Goal: Task Accomplishment & Management: Manage account settings

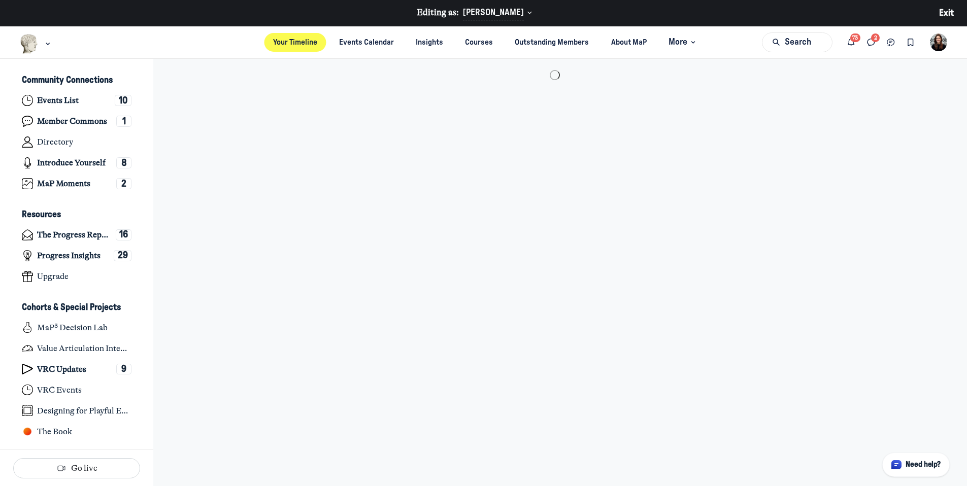
scroll to position [3057, 1995]
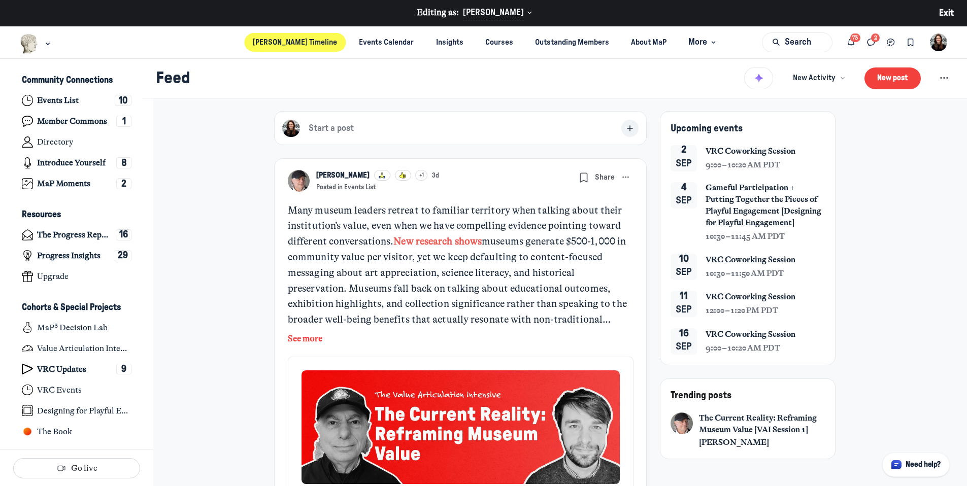
click at [52, 41] on div "Main navigation bar" at bounding box center [36, 43] width 50 height 35
click at [49, 40] on div "Main navigation bar" at bounding box center [48, 44] width 10 height 11
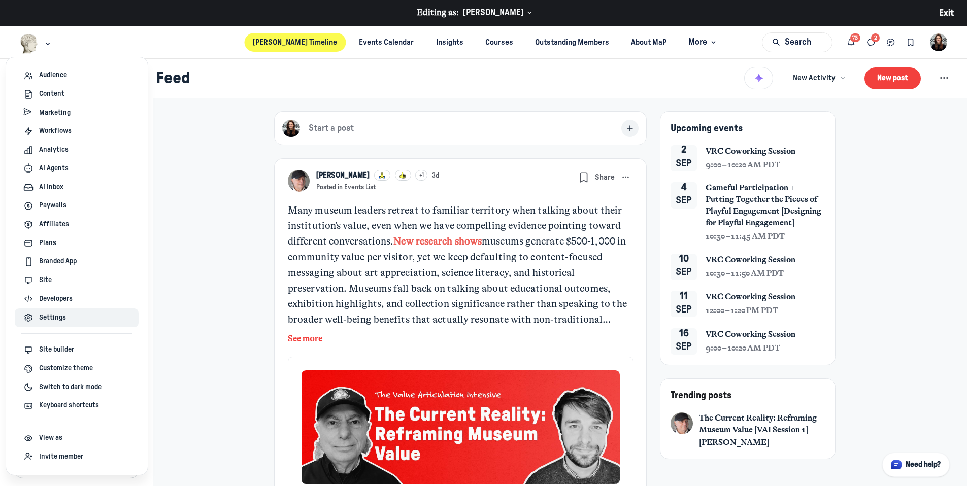
click at [60, 322] on span "Settings" at bounding box center [52, 318] width 27 height 11
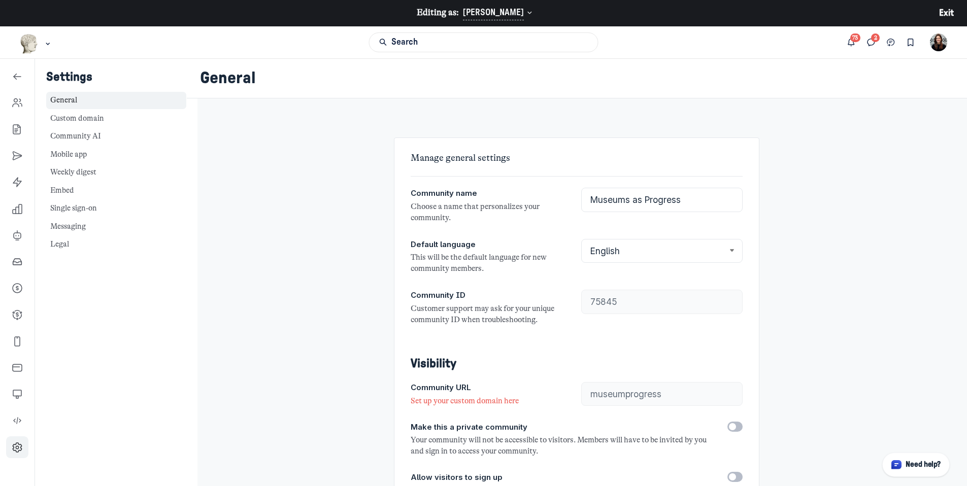
type input "[DOMAIN_NAME]"
click at [85, 207] on link "Single sign-on" at bounding box center [116, 209] width 140 height 18
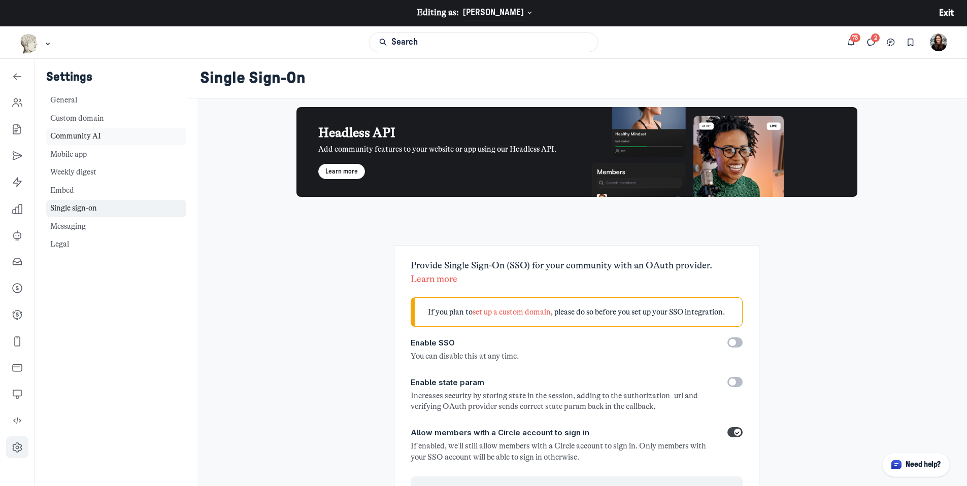
click at [95, 138] on link "Community AI" at bounding box center [116, 137] width 140 height 18
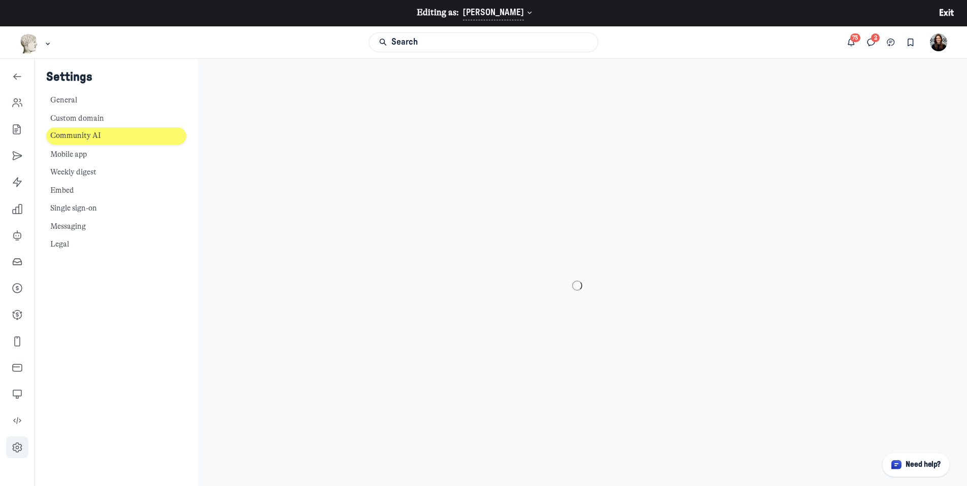
select select "en"
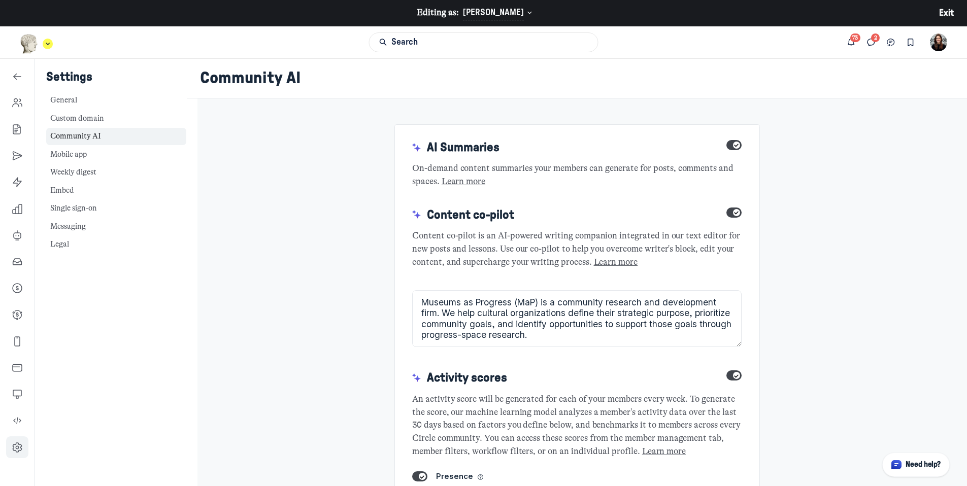
click at [39, 44] on div "Main navigation bar" at bounding box center [36, 44] width 33 height 20
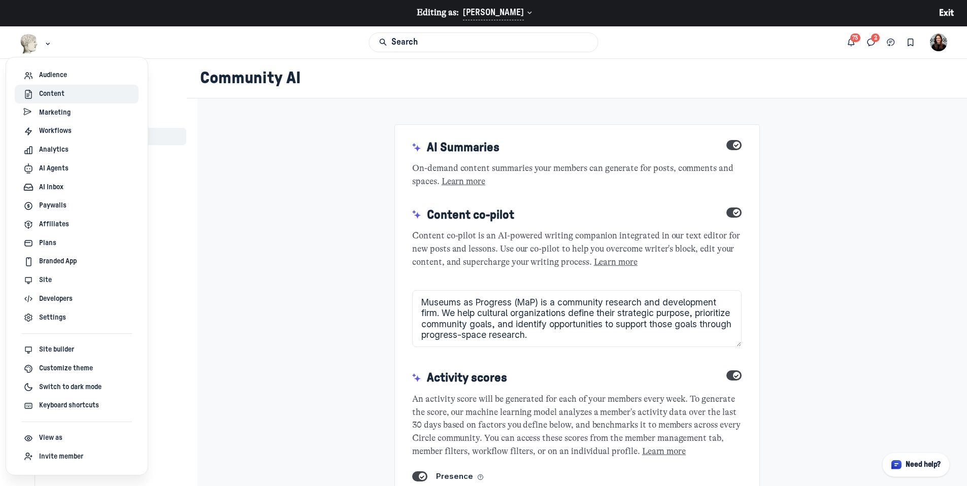
click at [54, 95] on span "Content" at bounding box center [51, 94] width 25 height 11
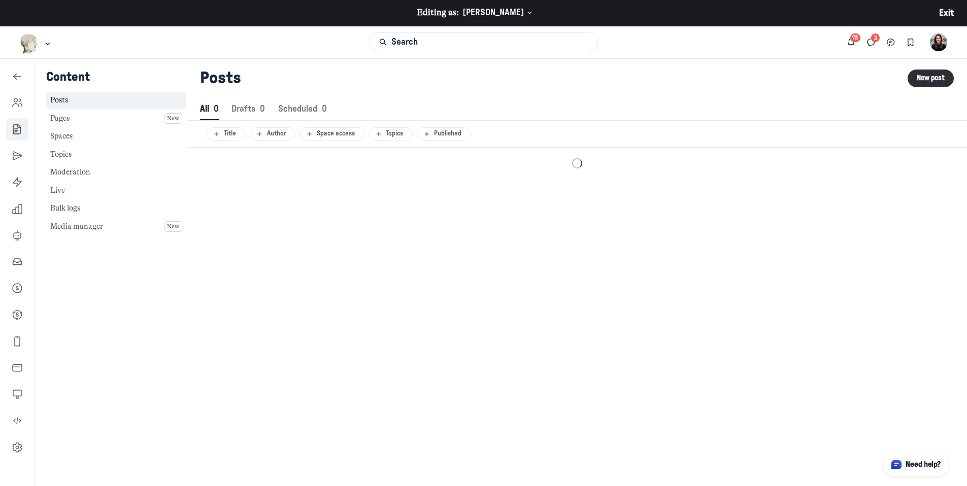
scroll to position [1381, 4662]
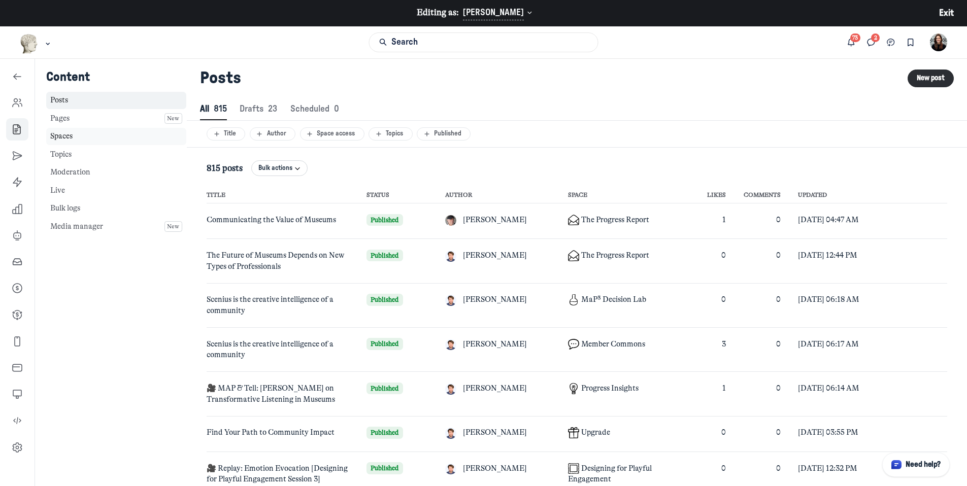
click at [94, 130] on link "Spaces" at bounding box center [116, 137] width 140 height 18
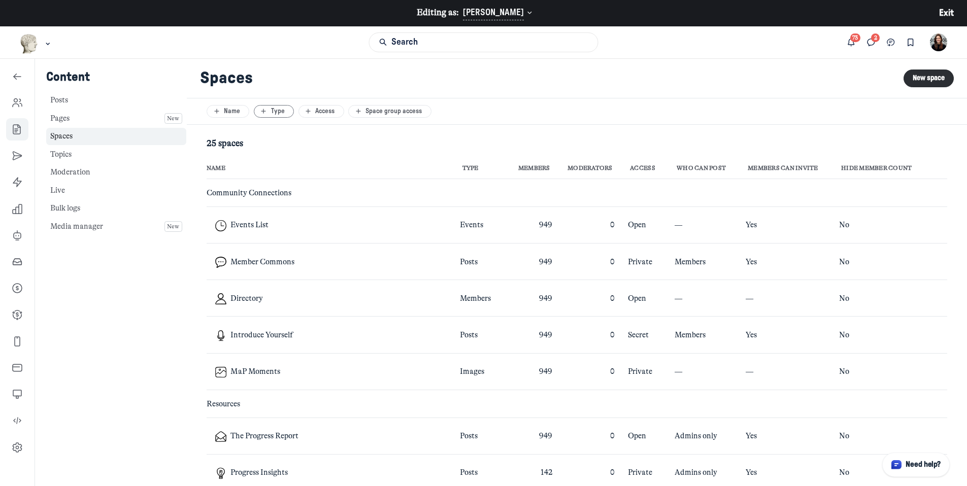
click at [273, 111] on div "Type" at bounding box center [273, 111] width 30 height 9
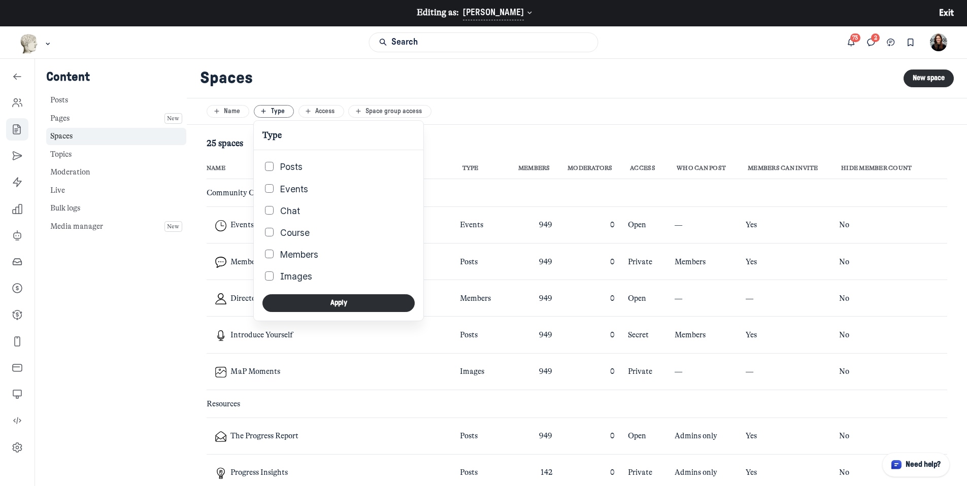
click at [289, 185] on label "Events" at bounding box center [294, 189] width 28 height 13
click at [274, 185] on input "Events" at bounding box center [269, 188] width 9 height 9
checkbox input "true"
click at [288, 210] on label "Chat" at bounding box center [290, 211] width 20 height 13
click at [274, 210] on input "Chat" at bounding box center [269, 210] width 9 height 9
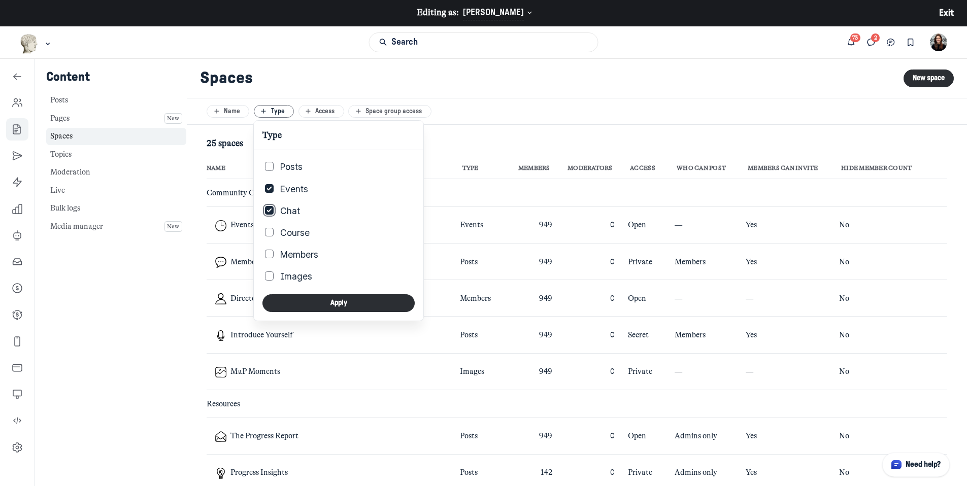
checkbox input "true"
click at [287, 228] on label "Course" at bounding box center [294, 232] width 29 height 13
click at [274, 228] on input "Course" at bounding box center [269, 232] width 9 height 9
checkbox input "true"
click at [294, 293] on div "Type Posts Events Chat Course Members Images Apply" at bounding box center [338, 235] width 152 height 153
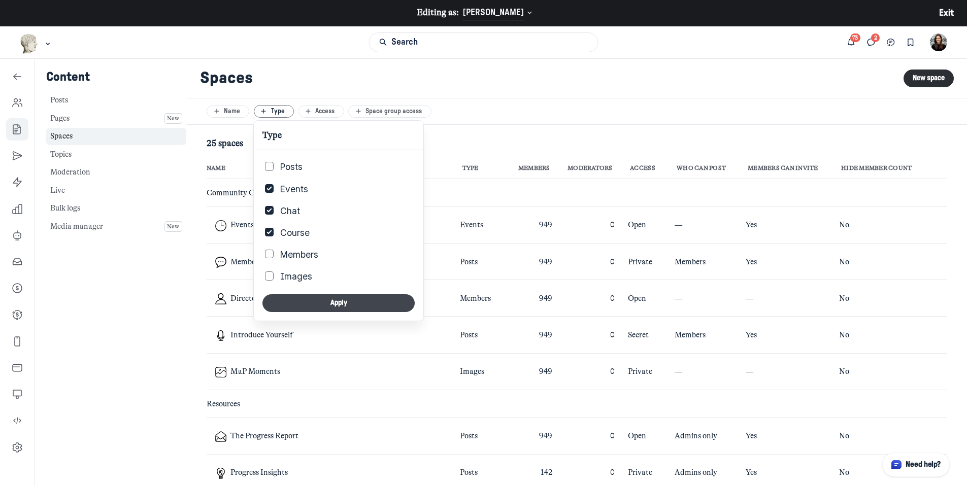
click at [294, 294] on button "Apply" at bounding box center [338, 303] width 152 height 18
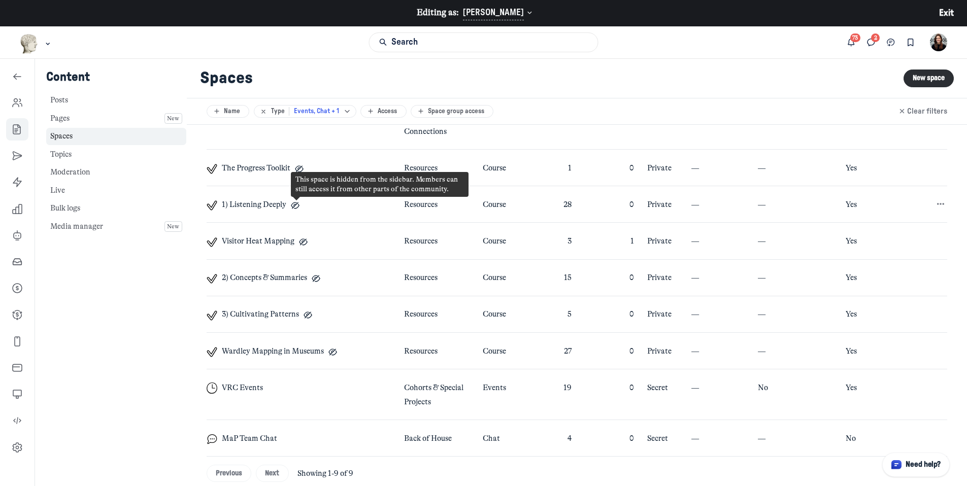
scroll to position [82, 0]
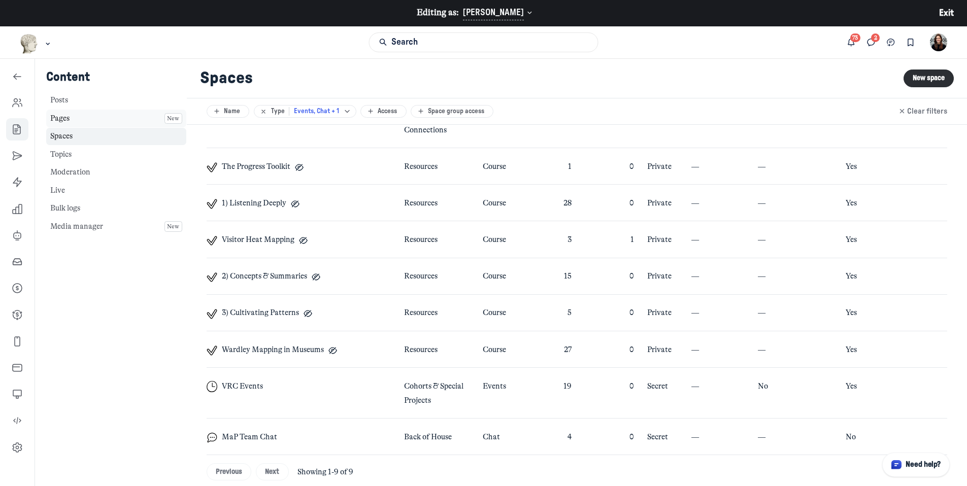
click at [69, 126] on link "Pages New" at bounding box center [116, 119] width 140 height 18
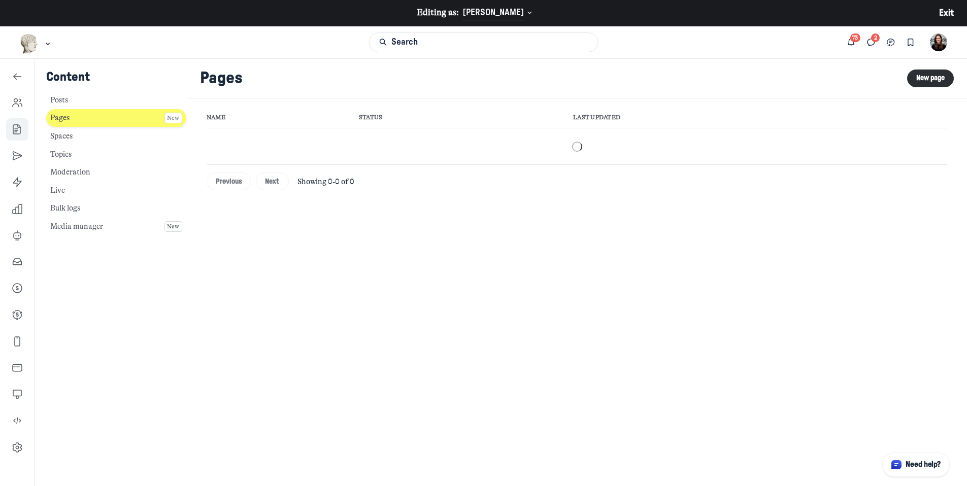
scroll to position [82, 0]
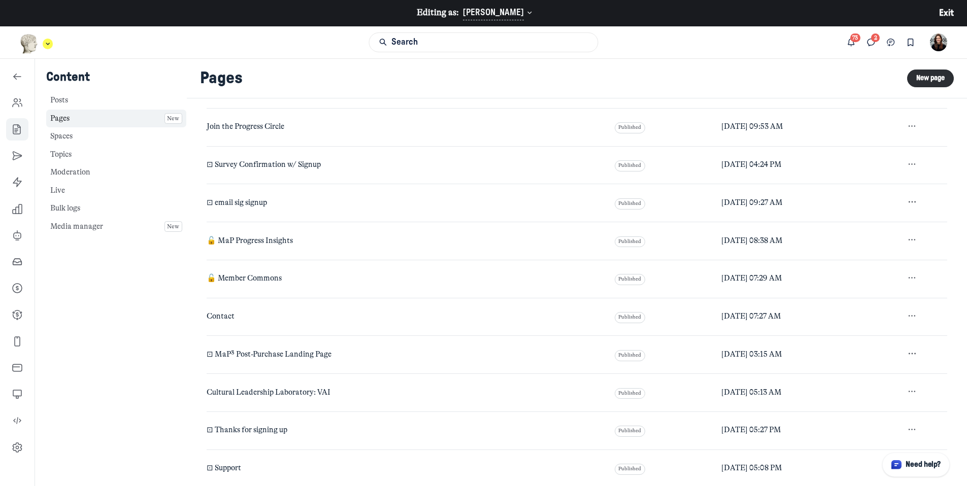
click at [49, 38] on div "Main navigation bar" at bounding box center [36, 44] width 33 height 20
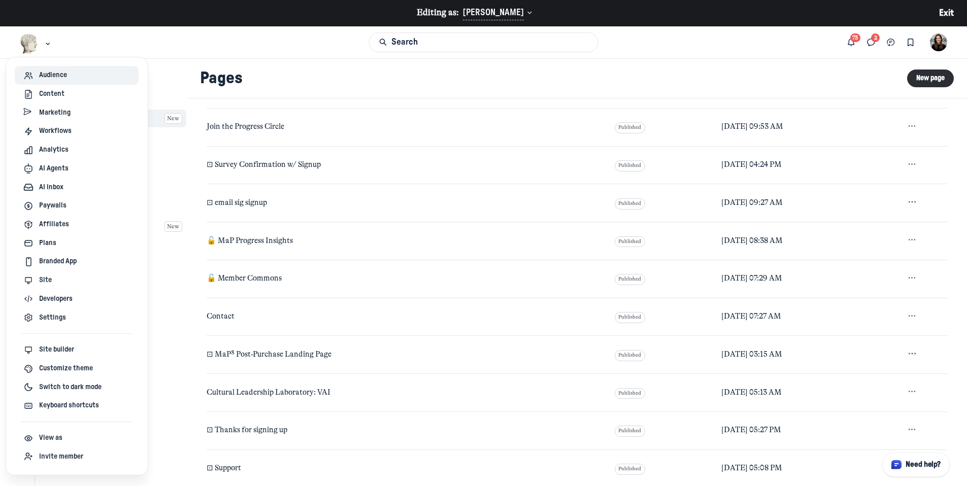
click at [51, 72] on span "Audience" at bounding box center [53, 75] width 28 height 11
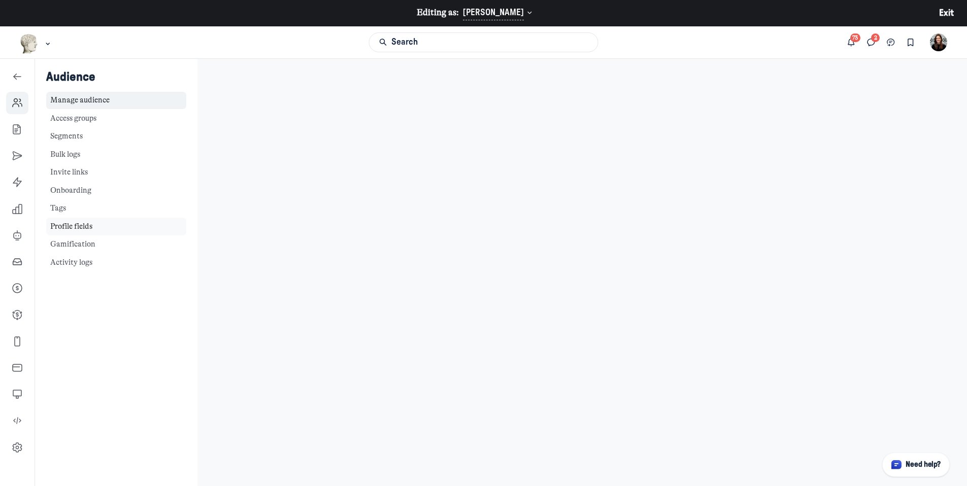
click at [77, 227] on link "Profile fields" at bounding box center [116, 227] width 140 height 18
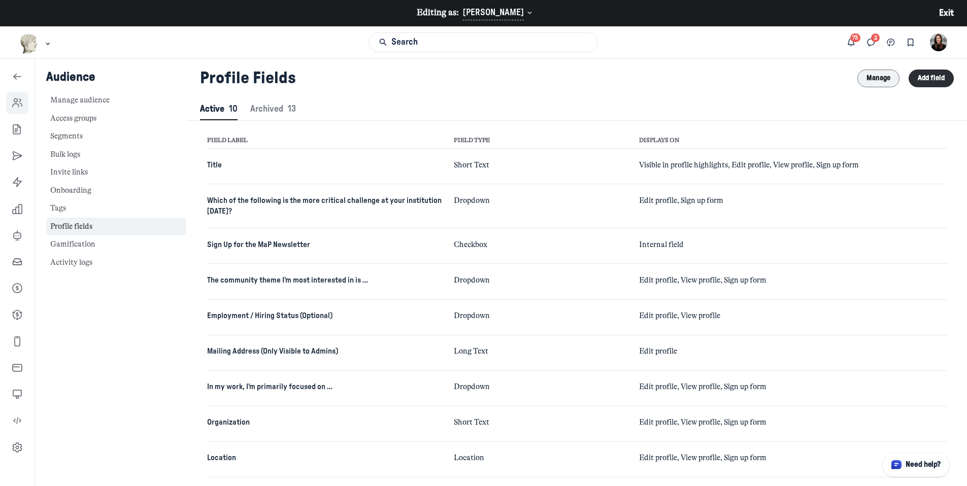
click at [863, 70] on button "Manage" at bounding box center [878, 79] width 43 height 18
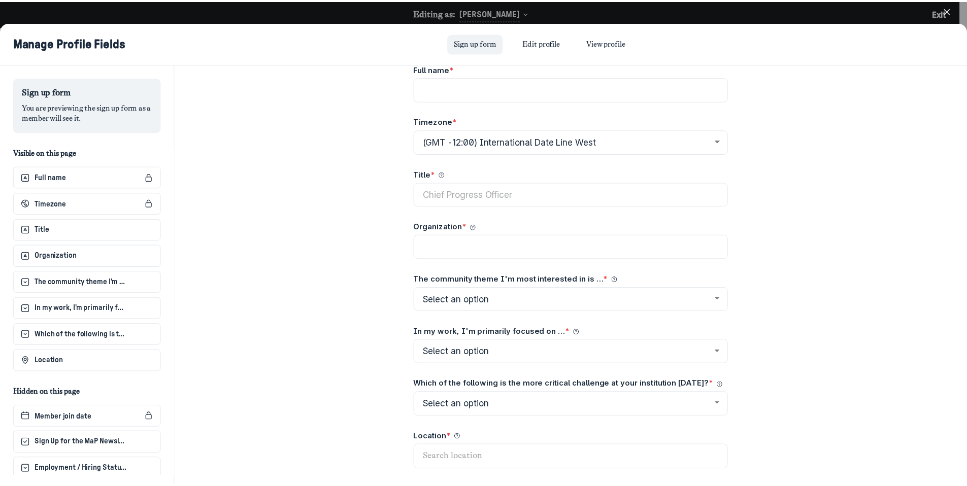
scroll to position [206, 0]
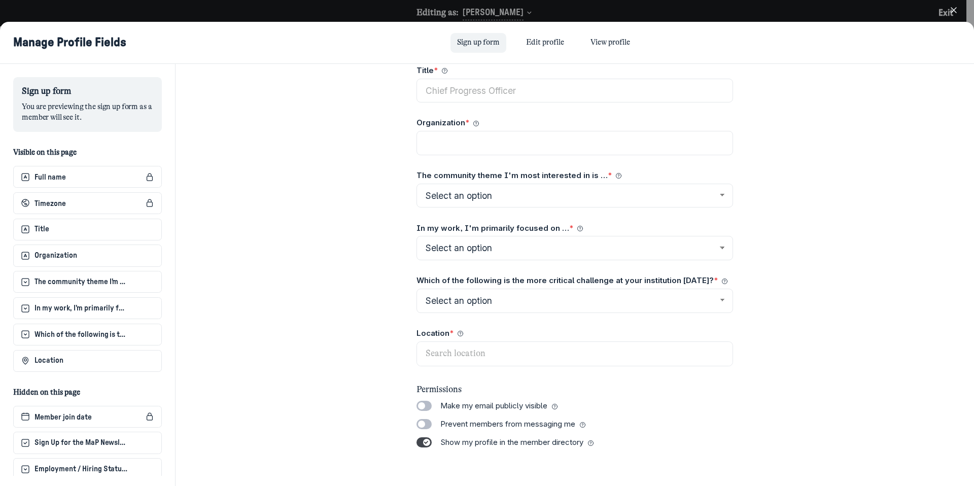
click at [956, 11] on icon "button" at bounding box center [954, 10] width 10 height 10
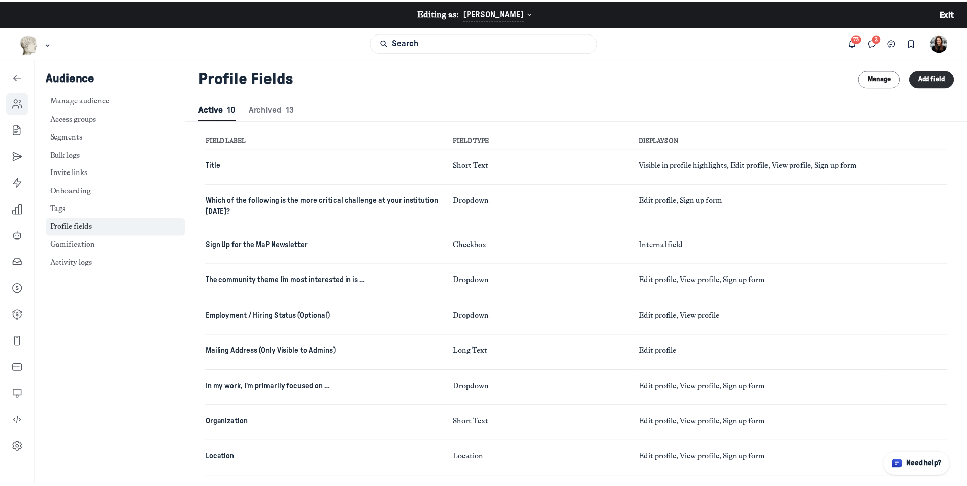
scroll to position [1381, 4662]
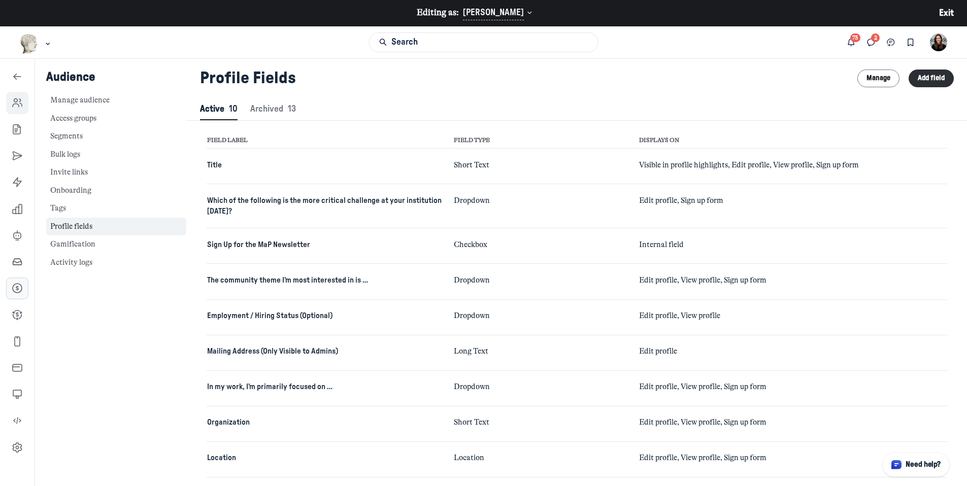
click at [17, 299] on link "Left Sidebar" at bounding box center [17, 289] width 22 height 22
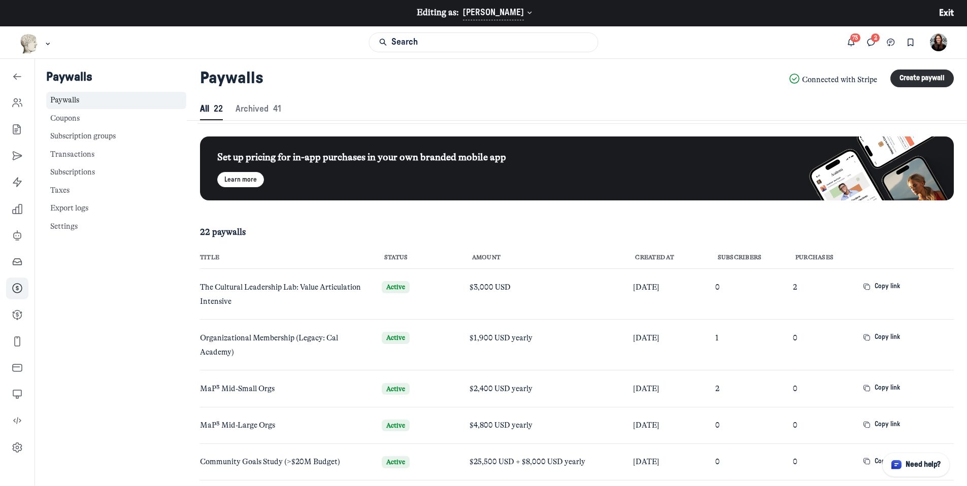
scroll to position [1381, 4662]
click at [21, 73] on icon "Left Sidebar" at bounding box center [17, 77] width 10 height 10
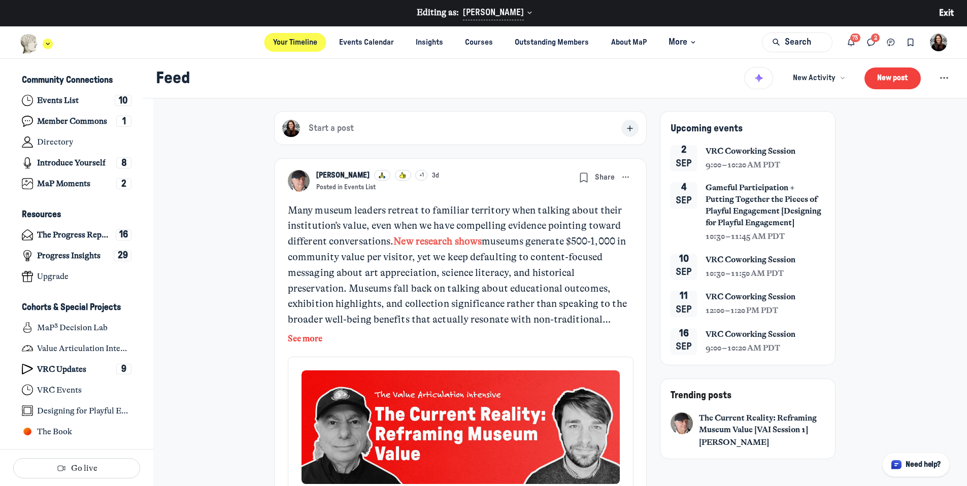
scroll to position [3057, 1995]
click at [51, 49] on div "Main navigation bar" at bounding box center [36, 44] width 33 height 20
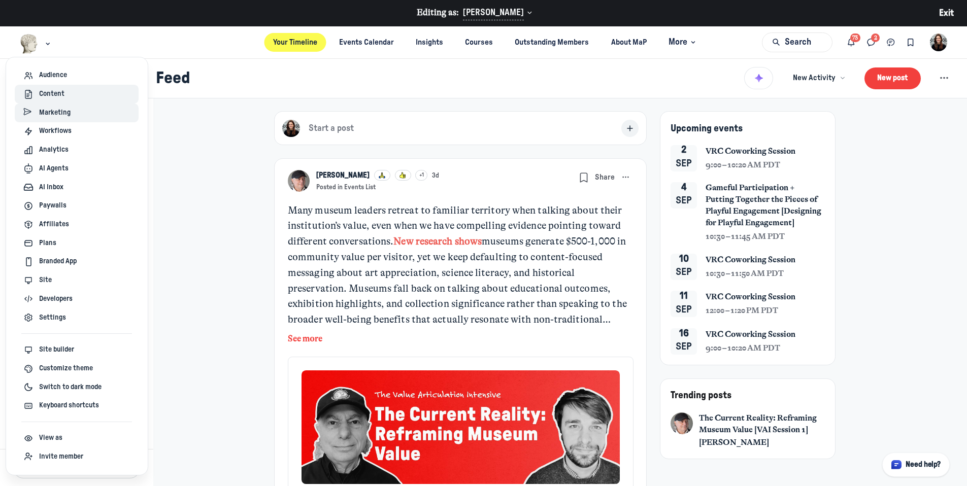
drag, startPoint x: 57, startPoint y: 100, endPoint x: 59, endPoint y: 113, distance: 12.8
click at [57, 100] on link "Content" at bounding box center [77, 94] width 124 height 19
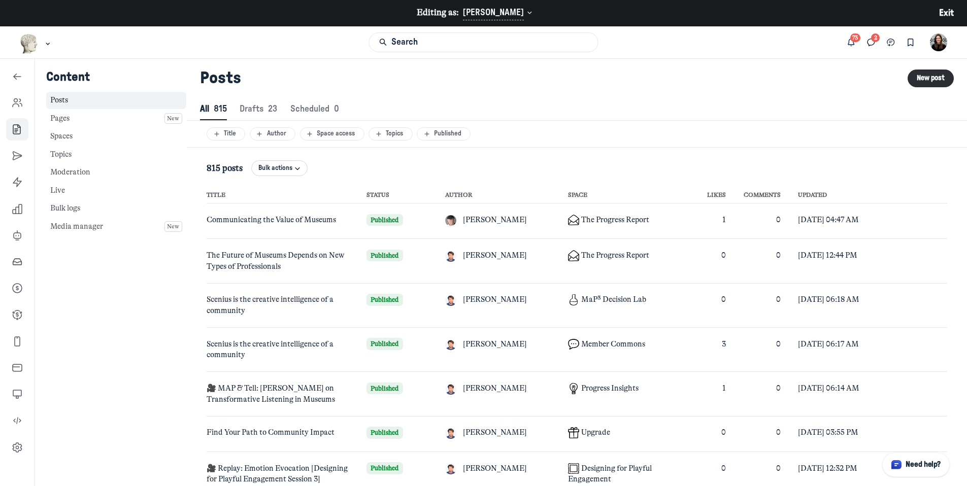
scroll to position [1381, 4662]
click at [66, 137] on link "Spaces" at bounding box center [116, 137] width 140 height 18
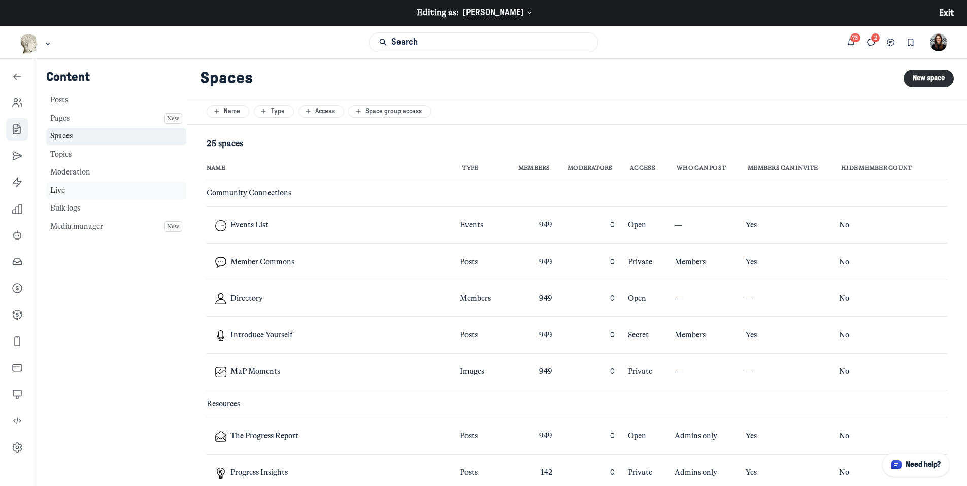
click at [73, 188] on link "Live" at bounding box center [116, 191] width 140 height 18
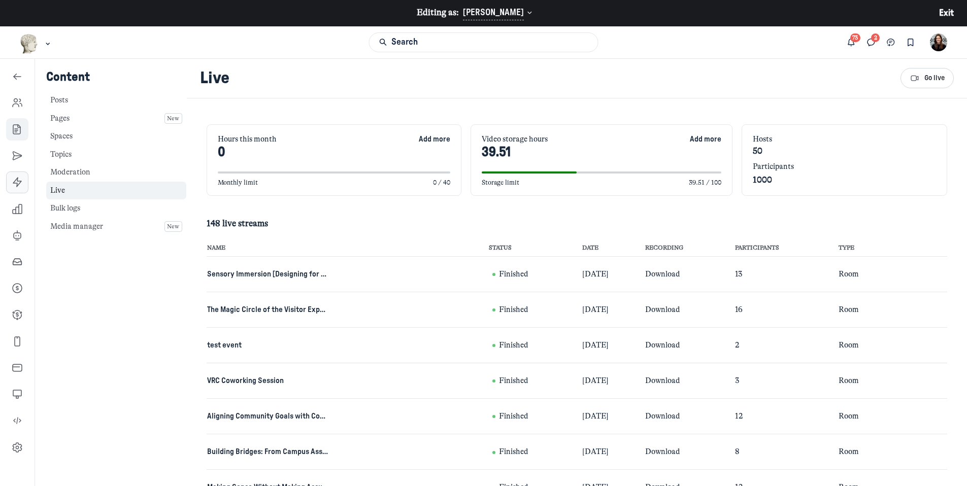
click at [15, 179] on icon "Left Sidebar" at bounding box center [17, 182] width 10 height 10
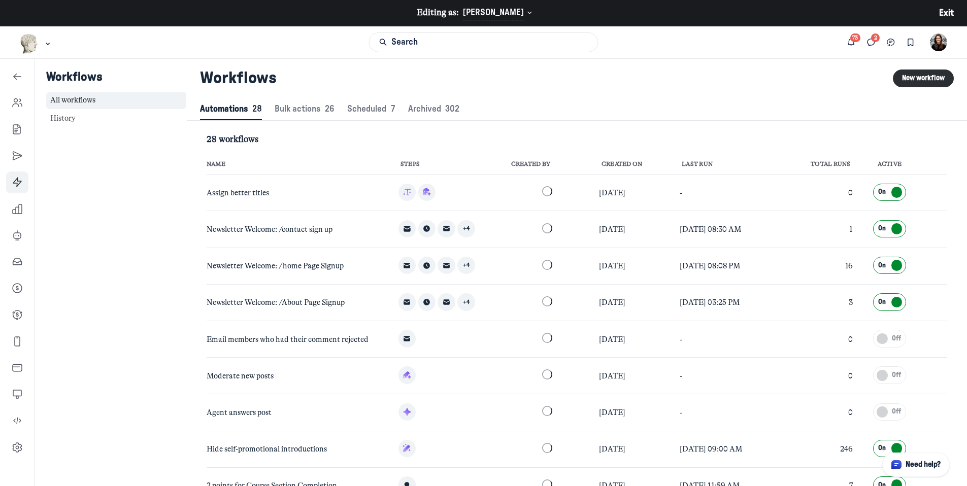
scroll to position [1381, 4662]
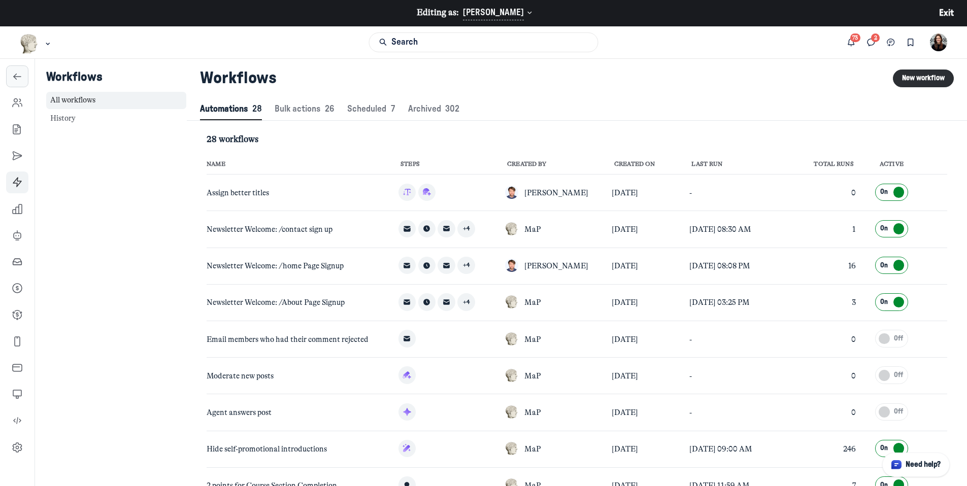
click at [19, 75] on icon "Left Sidebar" at bounding box center [17, 77] width 10 height 10
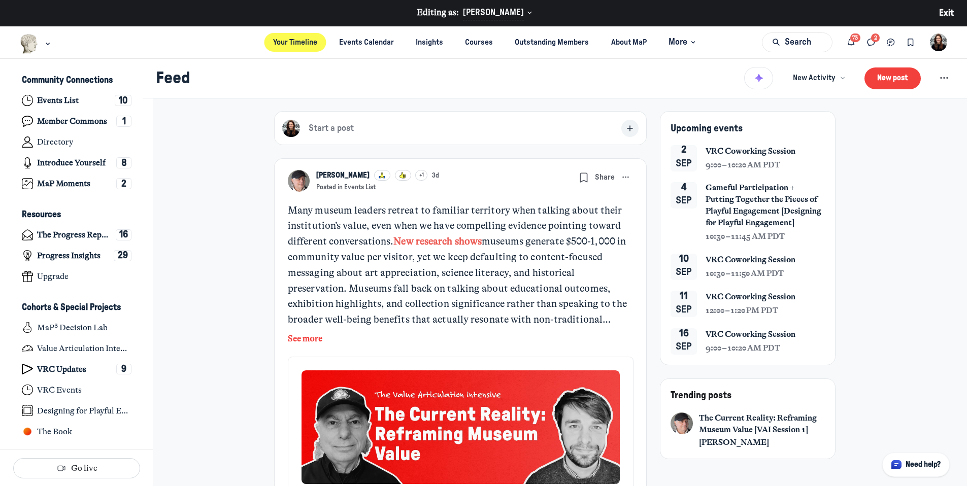
scroll to position [3057, 1995]
click at [573, 41] on link "Outstanding Members" at bounding box center [552, 42] width 92 height 19
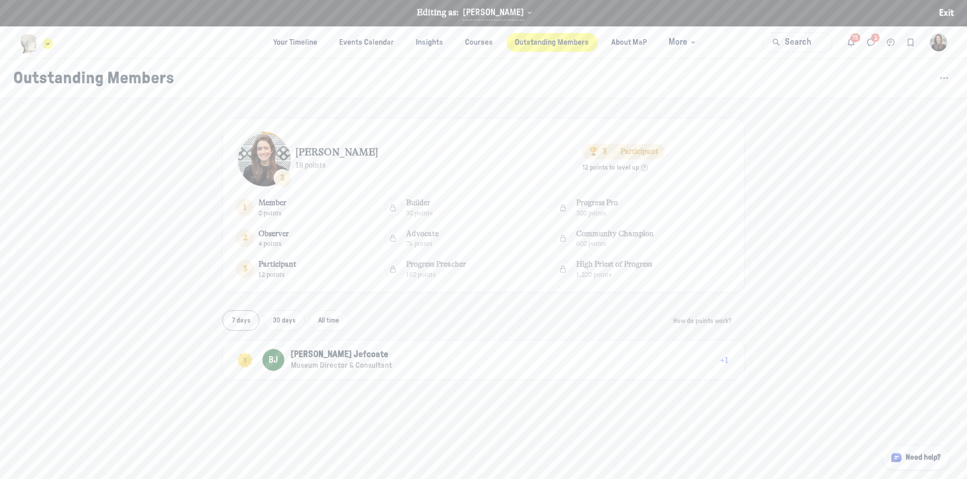
click at [46, 45] on icon "Main navigation bar" at bounding box center [48, 44] width 10 height 6
click at [57, 110] on span "Marketing" at bounding box center [54, 113] width 31 height 11
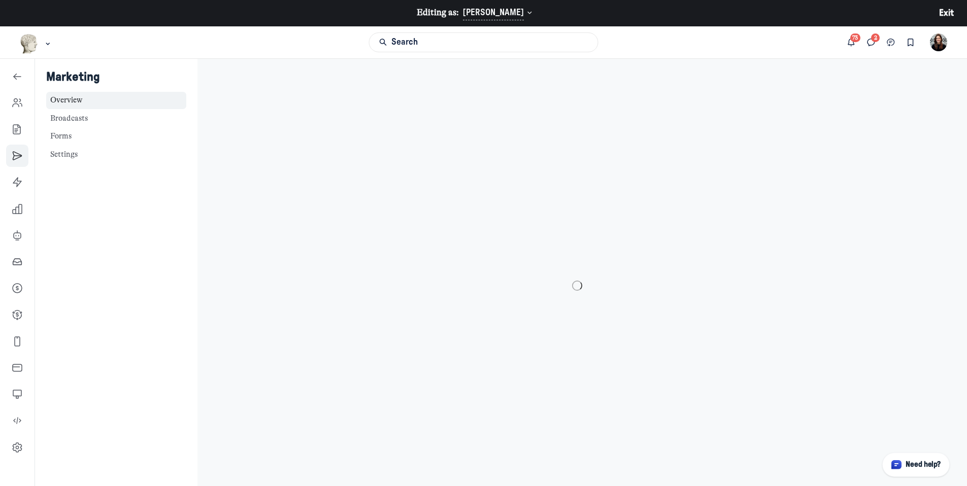
scroll to position [3324, 1458]
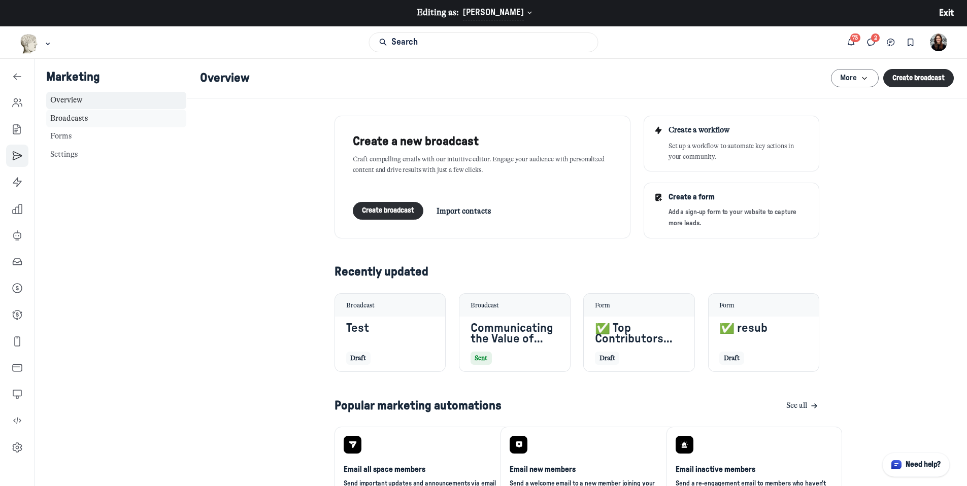
click at [59, 117] on link "Broadcasts" at bounding box center [116, 119] width 140 height 18
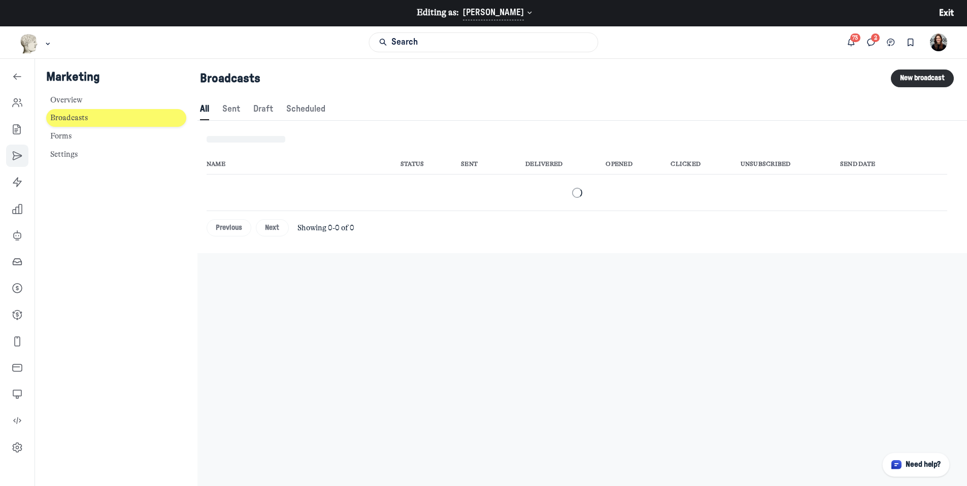
scroll to position [1381, 4662]
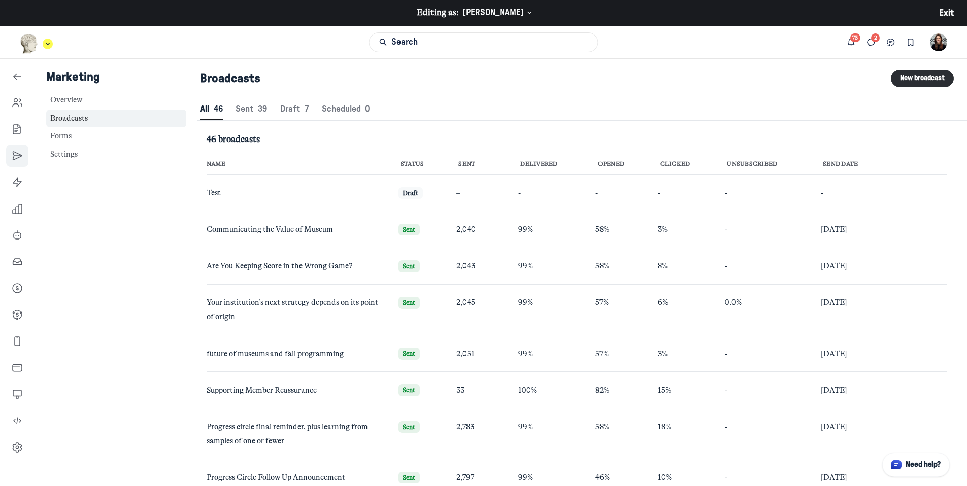
click at [38, 46] on img "Main navigation bar" at bounding box center [29, 44] width 19 height 20
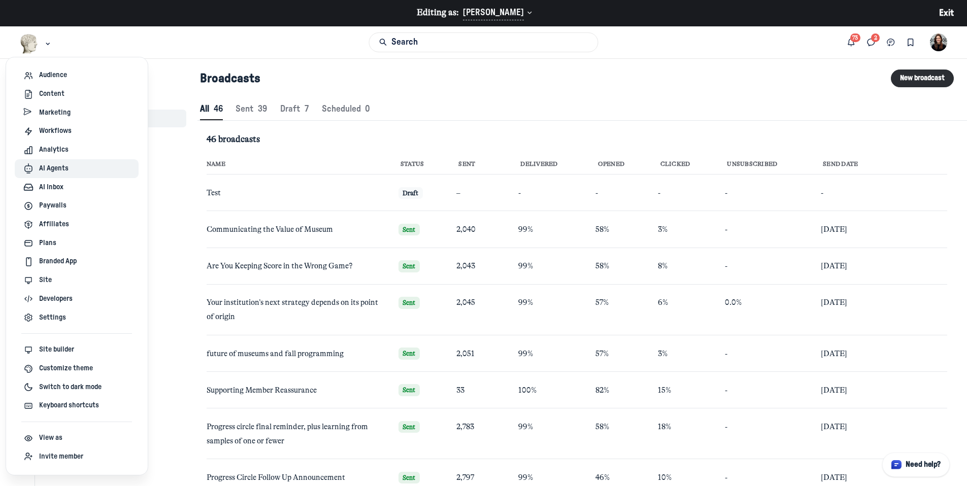
click at [54, 167] on span "AI Agents" at bounding box center [53, 168] width 29 height 11
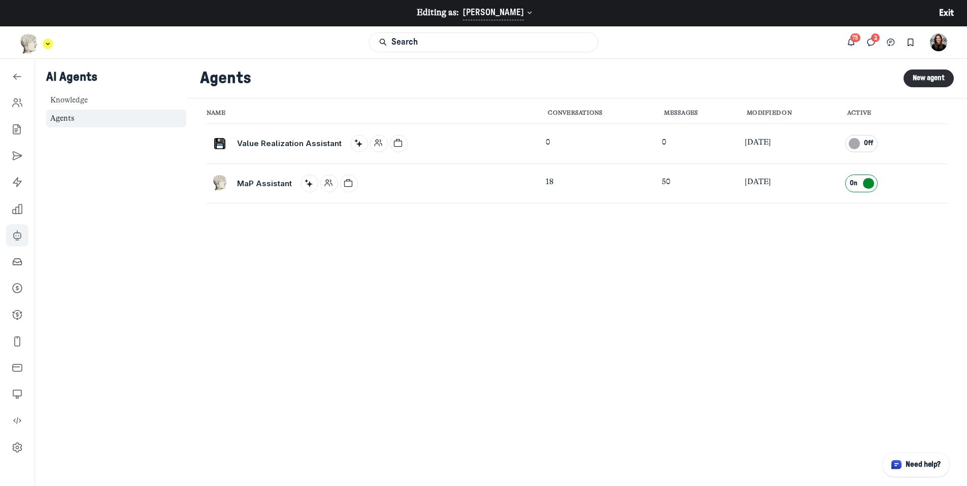
click at [35, 45] on img "Main navigation bar" at bounding box center [29, 44] width 19 height 20
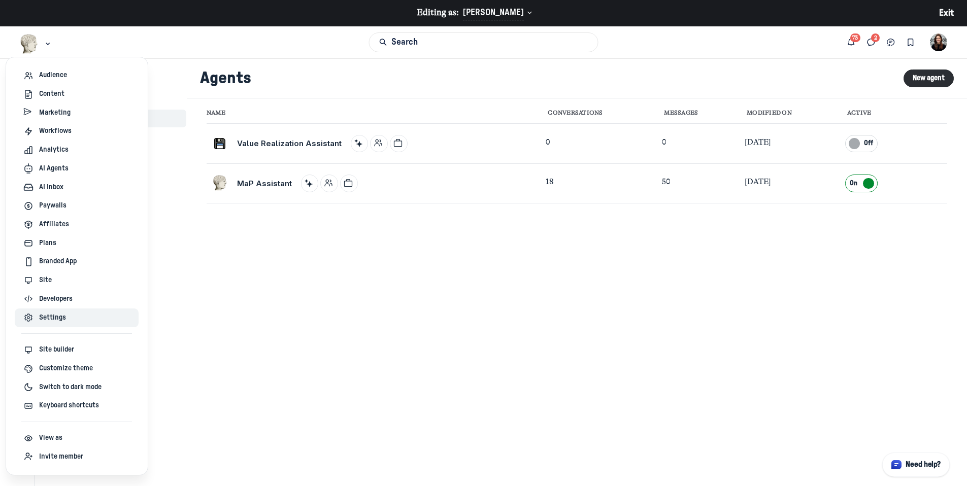
click at [65, 319] on div "Settings" at bounding box center [76, 317] width 107 height 11
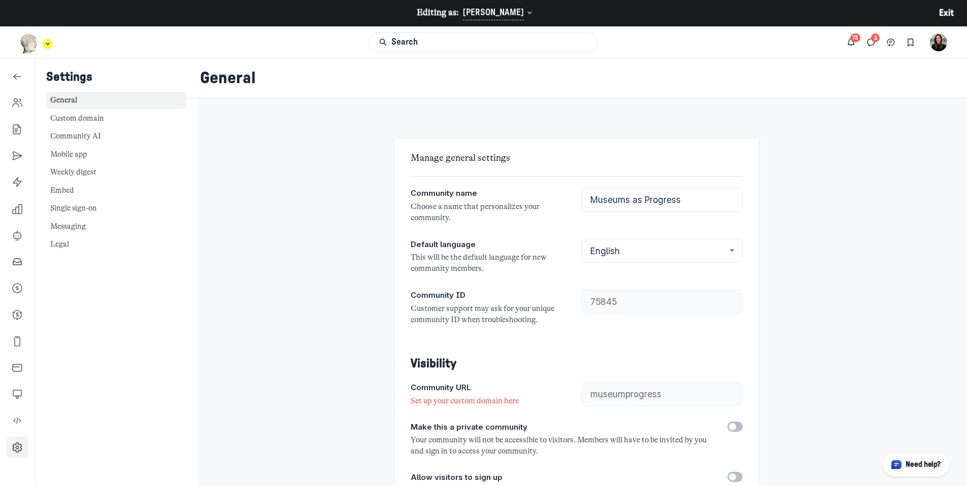
click at [45, 42] on icon "Main navigation bar" at bounding box center [48, 44] width 10 height 6
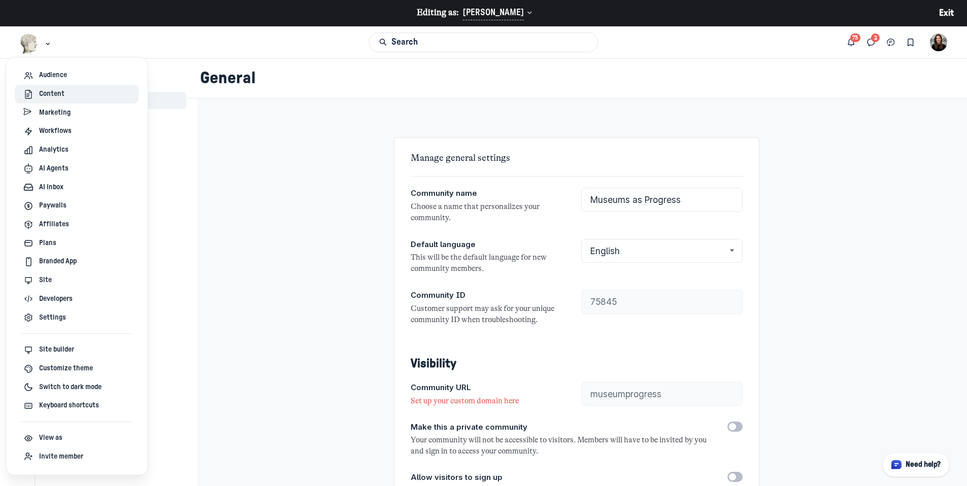
click at [65, 99] on div "Content" at bounding box center [76, 94] width 107 height 11
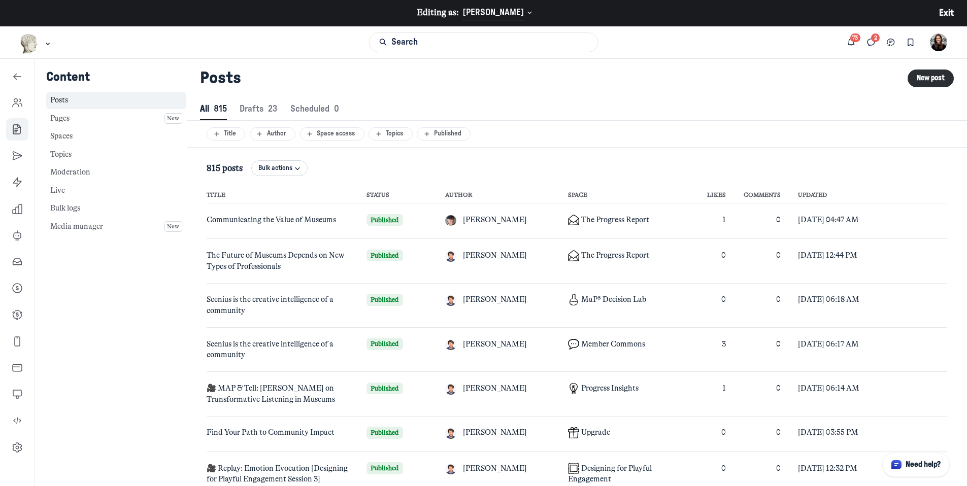
scroll to position [1381, 4662]
click at [69, 136] on link "Spaces" at bounding box center [116, 137] width 140 height 18
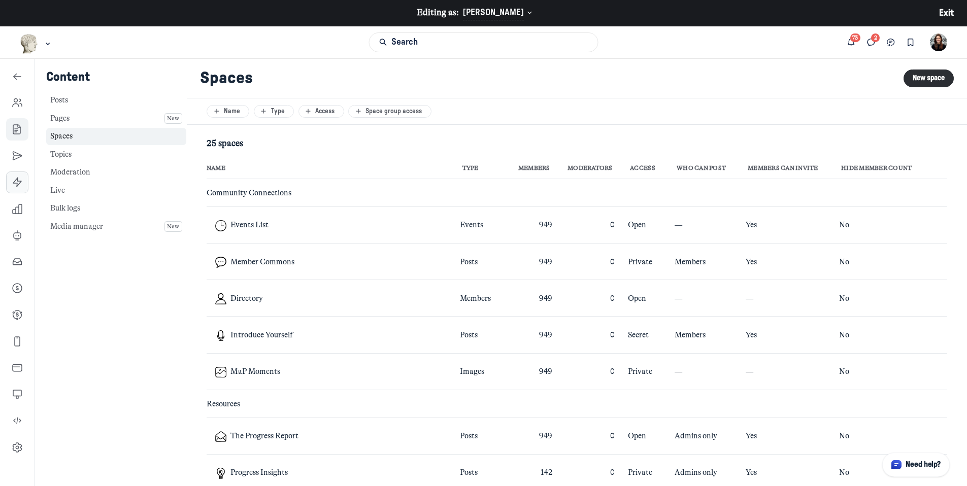
click at [22, 180] on link "Left Sidebar" at bounding box center [17, 183] width 22 height 22
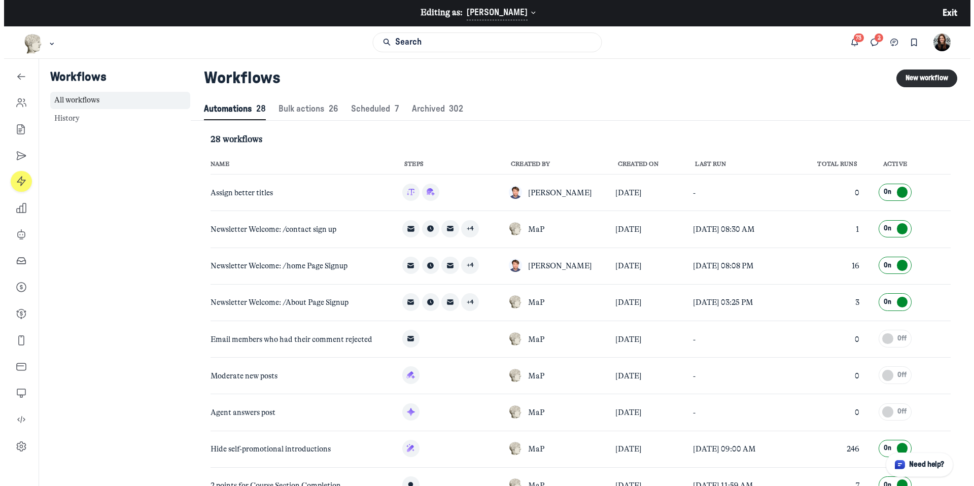
scroll to position [1381, 4662]
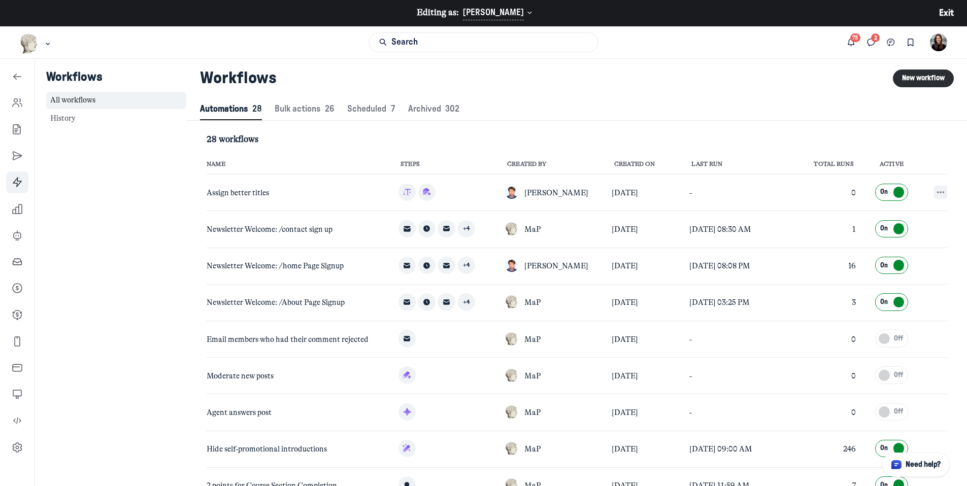
click at [935, 188] on icon "button" at bounding box center [940, 192] width 10 height 10
click at [841, 237] on button "Edit" at bounding box center [878, 240] width 104 height 18
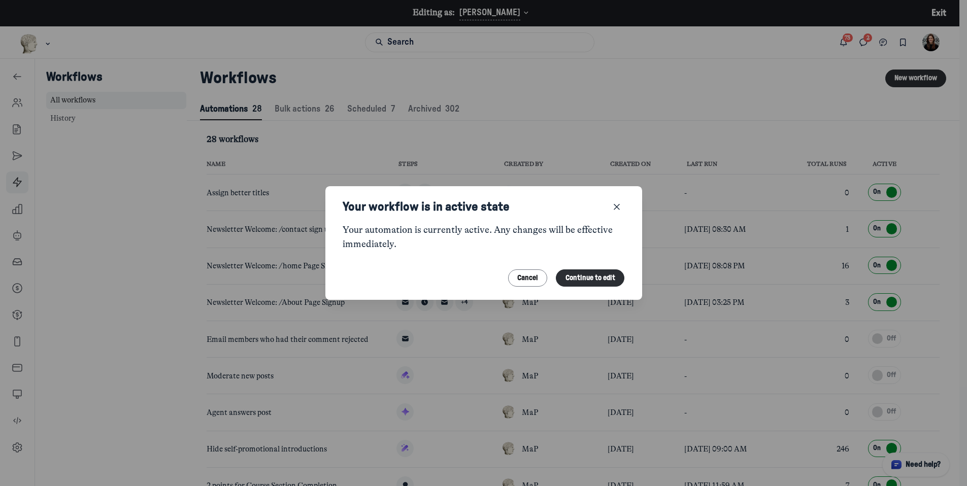
scroll to position [1381, 4628]
click at [603, 270] on button "Continue to edit" at bounding box center [594, 278] width 69 height 18
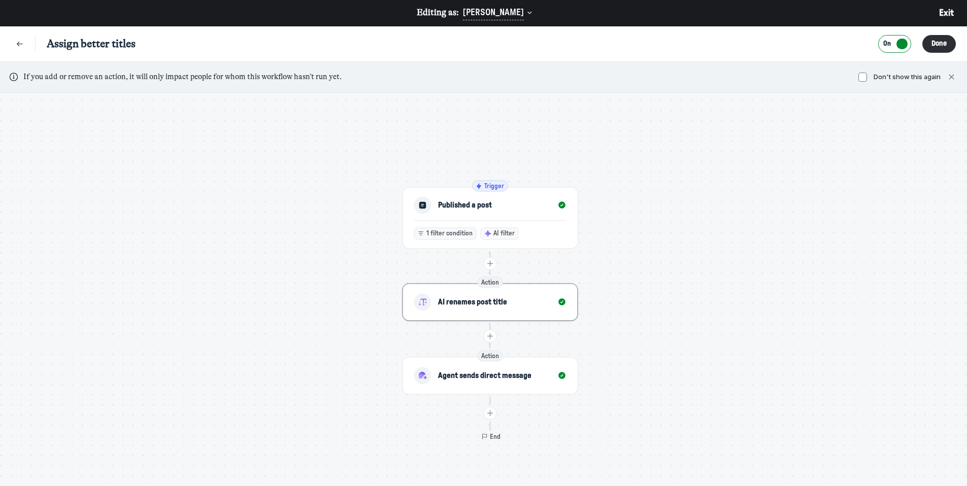
click at [481, 299] on span "AI renames post title" at bounding box center [472, 302] width 69 height 11
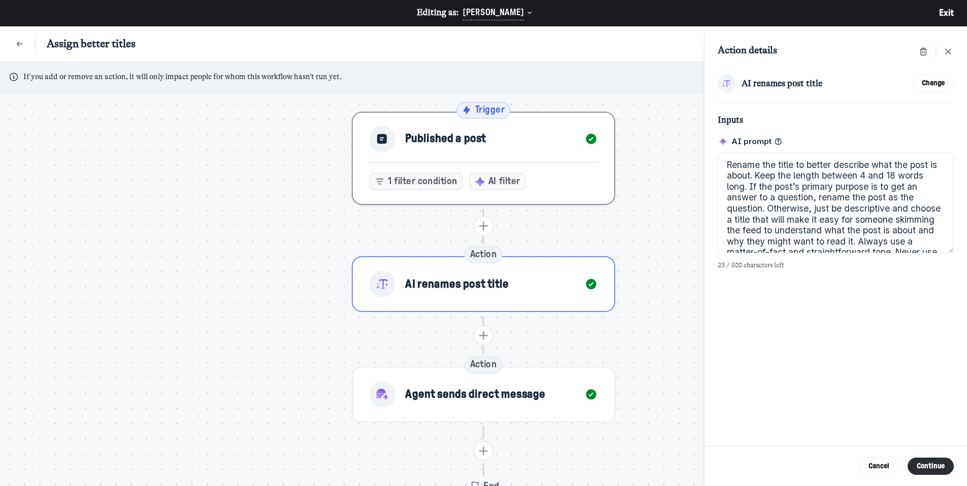
click at [477, 139] on span "Published a post" at bounding box center [445, 139] width 81 height 16
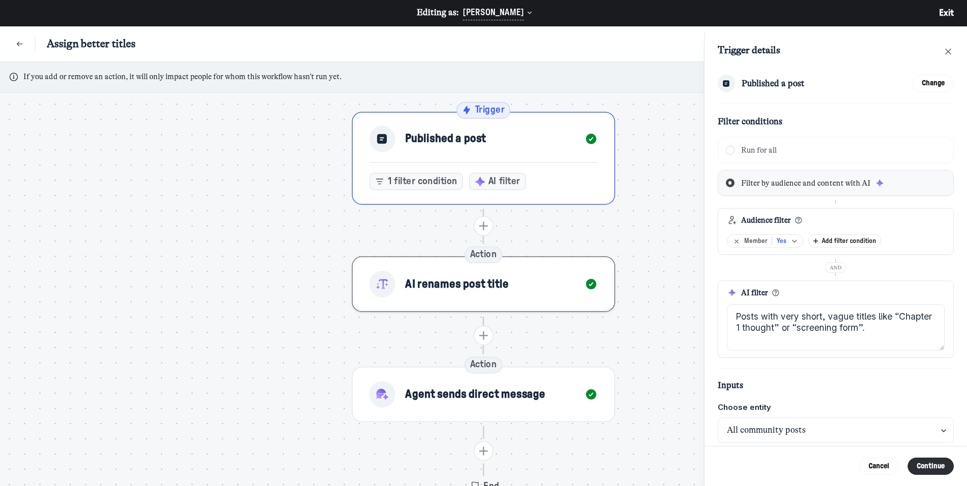
click at [505, 275] on div "AI renames post title" at bounding box center [439, 285] width 140 height 26
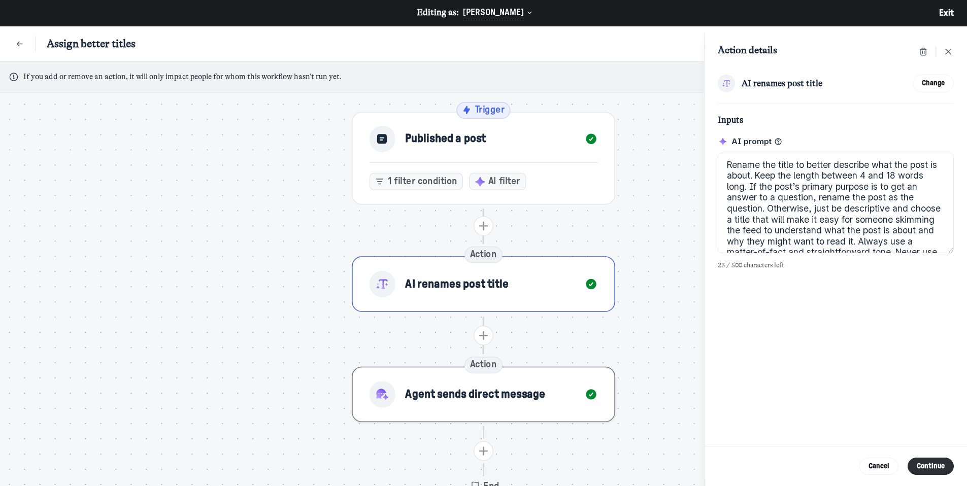
click at [490, 395] on span "Agent sends direct message" at bounding box center [475, 395] width 140 height 16
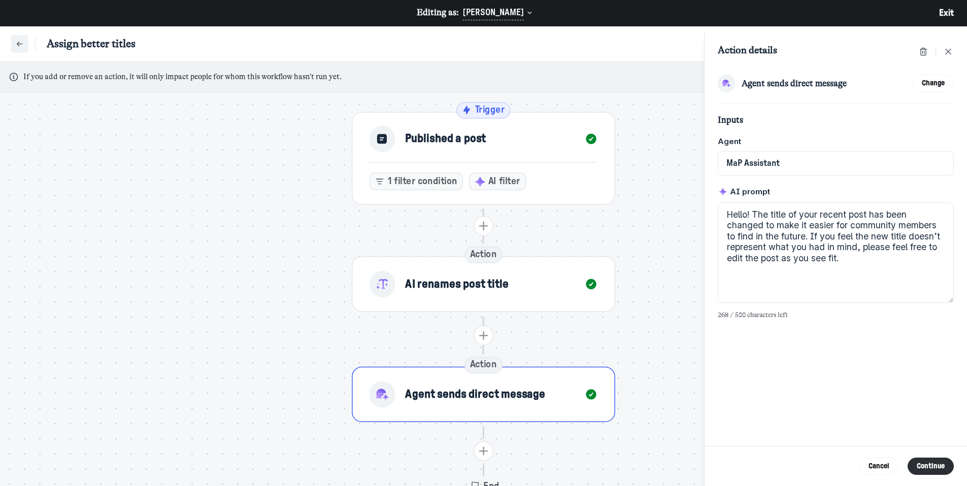
click at [20, 42] on icon "Back" at bounding box center [20, 44] width 10 height 11
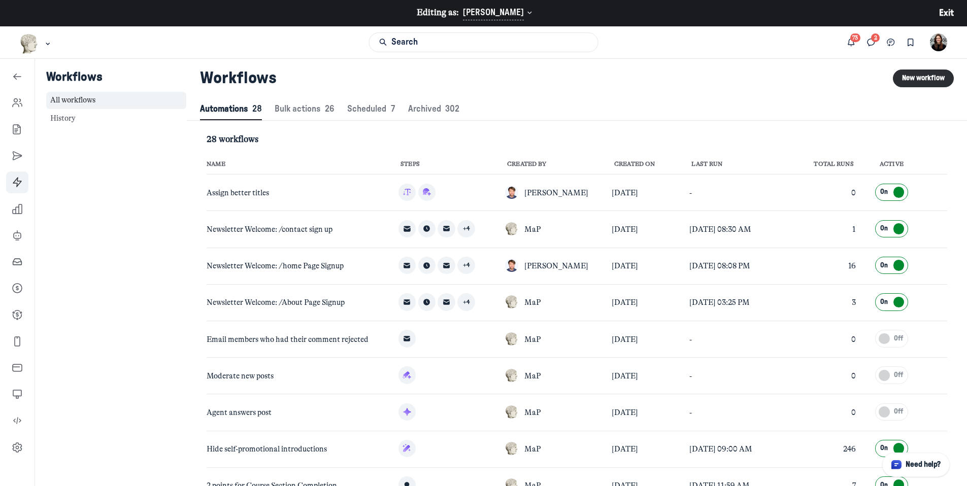
scroll to position [1381, 4662]
